Goal: Transaction & Acquisition: Subscribe to service/newsletter

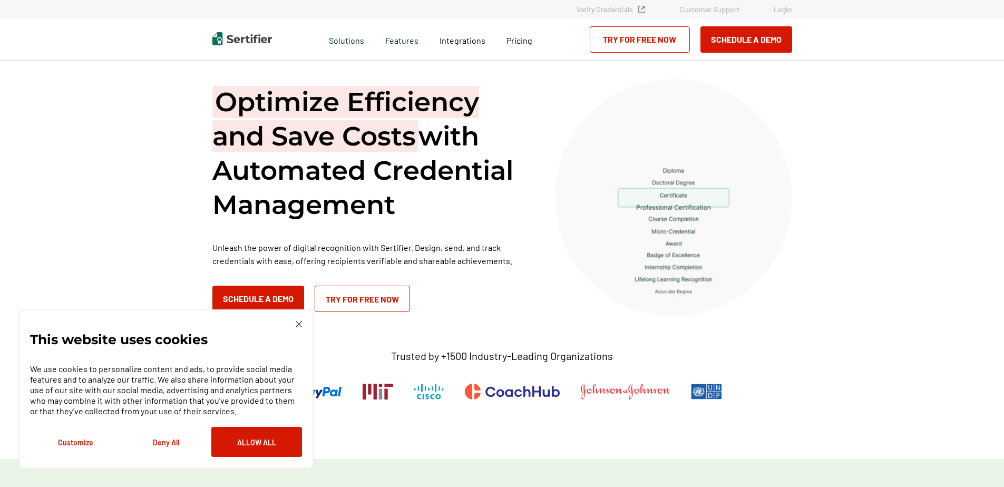
click at [365, 296] on link "Try for Free Now" at bounding box center [362, 299] width 95 height 26
